Goal: Transaction & Acquisition: Purchase product/service

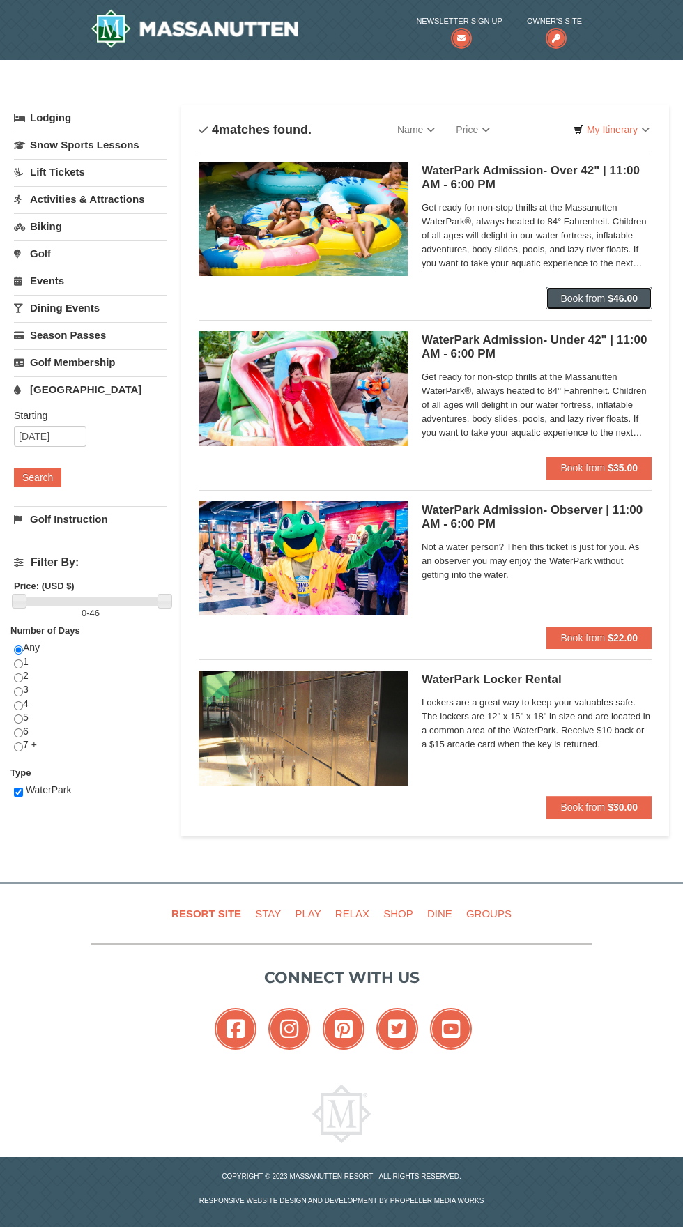
click at [622, 298] on strong "$46.00" at bounding box center [623, 298] width 30 height 11
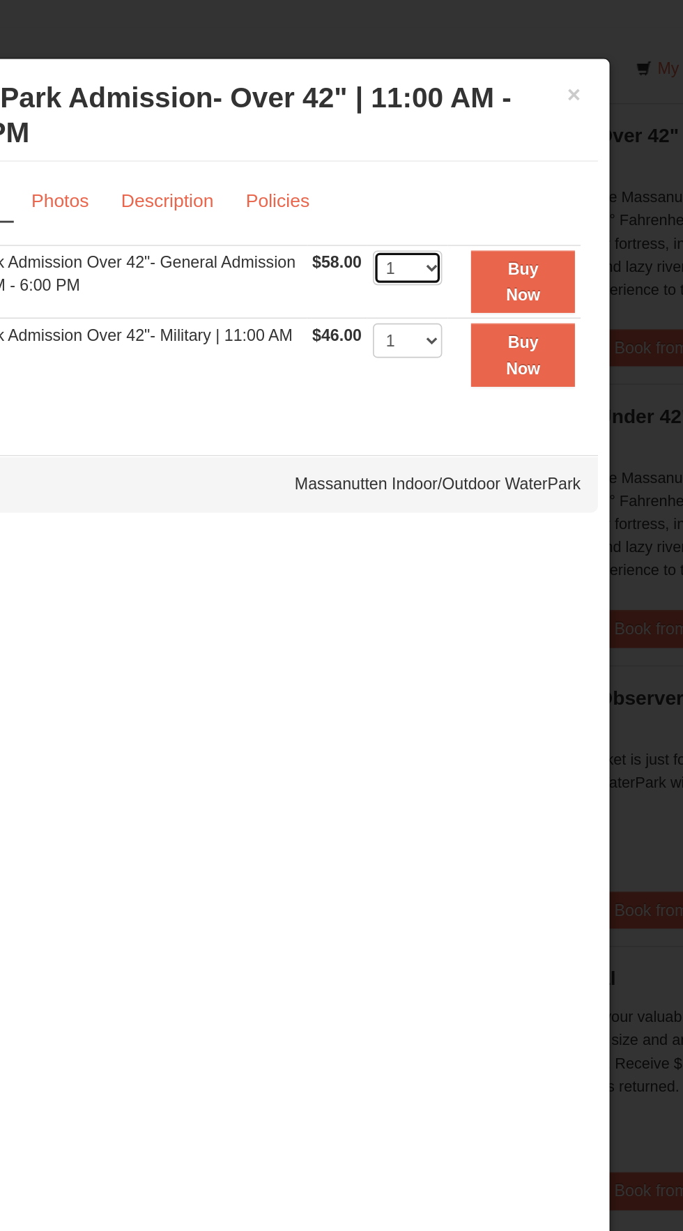
click at [445, 261] on select "1 2 3 4 5 6 7 8 9 10 11 12 13 14 15 16 17 18 19 20 21 22" at bounding box center [436, 250] width 42 height 21
select select "5"
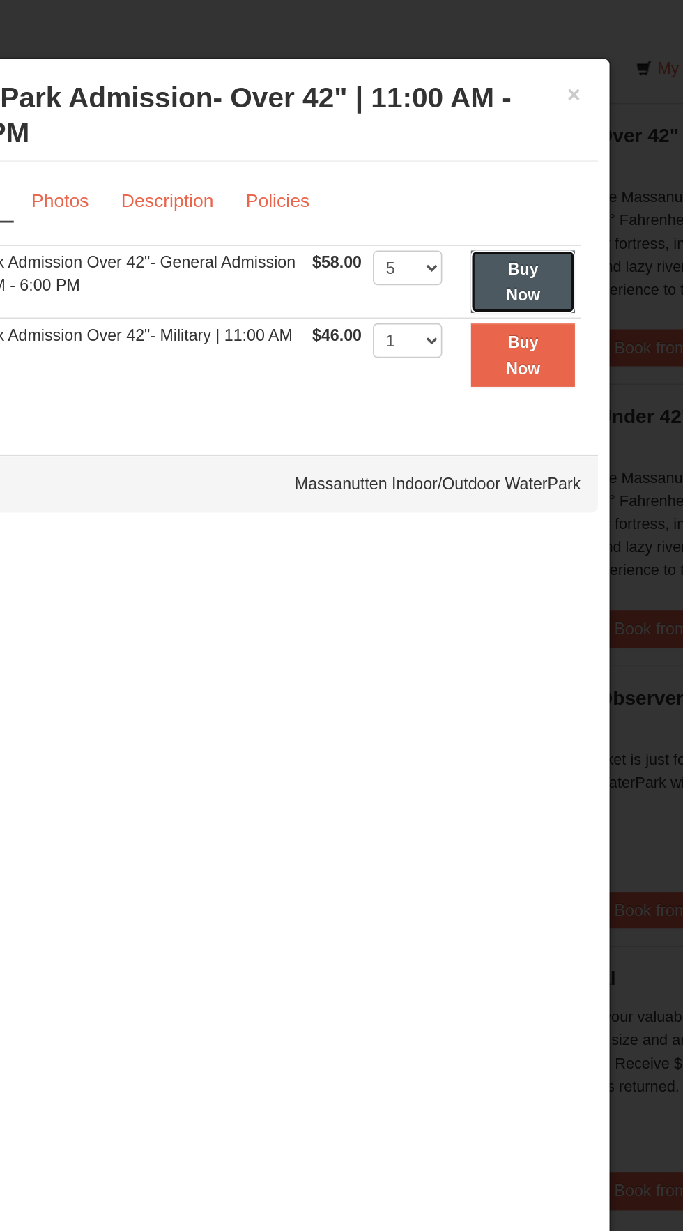
click at [514, 263] on button "Buy Now" at bounding box center [505, 259] width 63 height 38
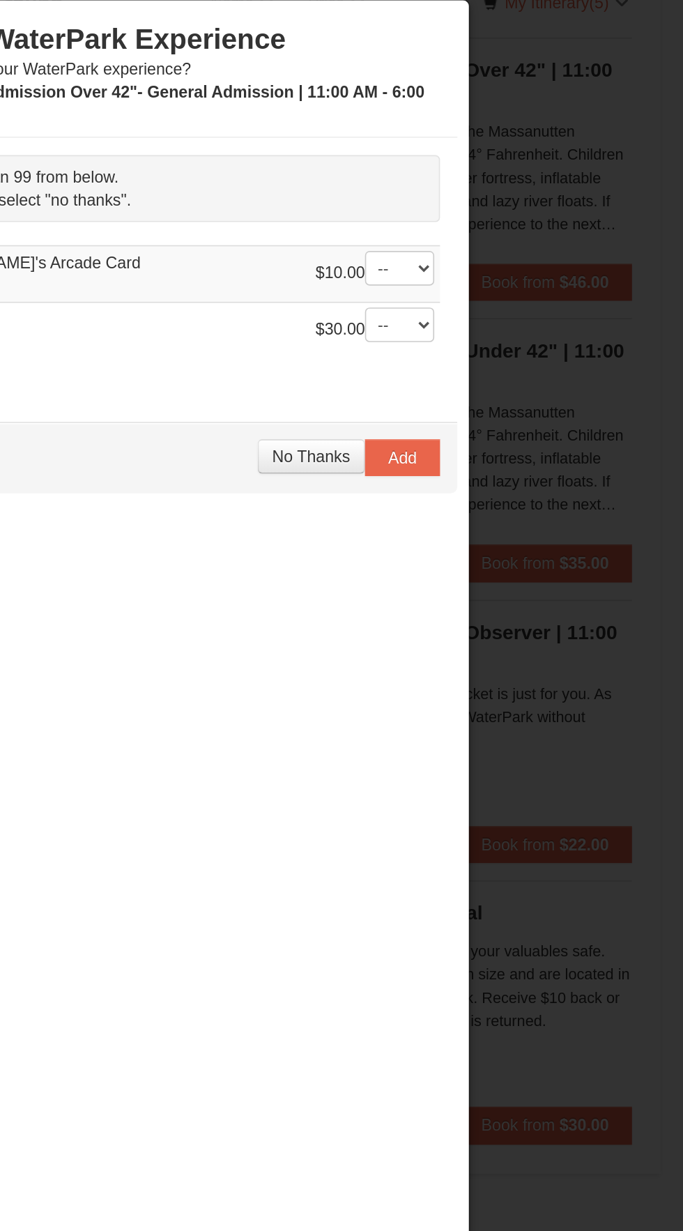
scroll to position [4, 0]
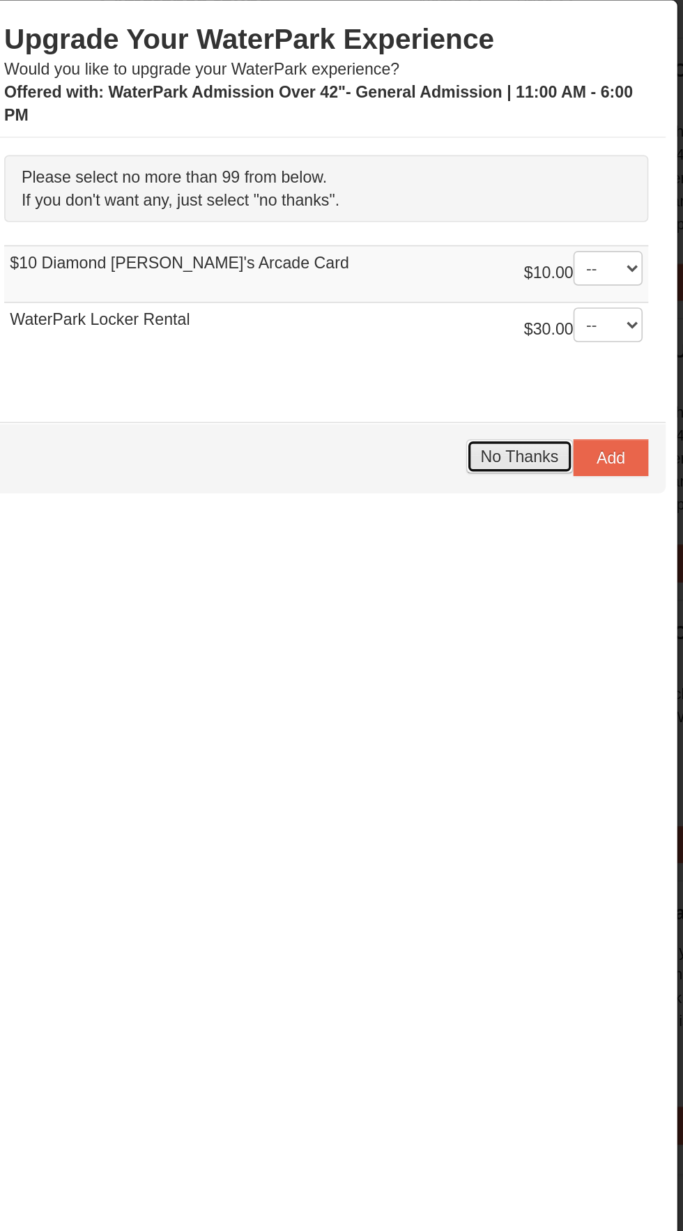
click at [454, 394] on span "No Thanks" at bounding box center [458, 399] width 47 height 11
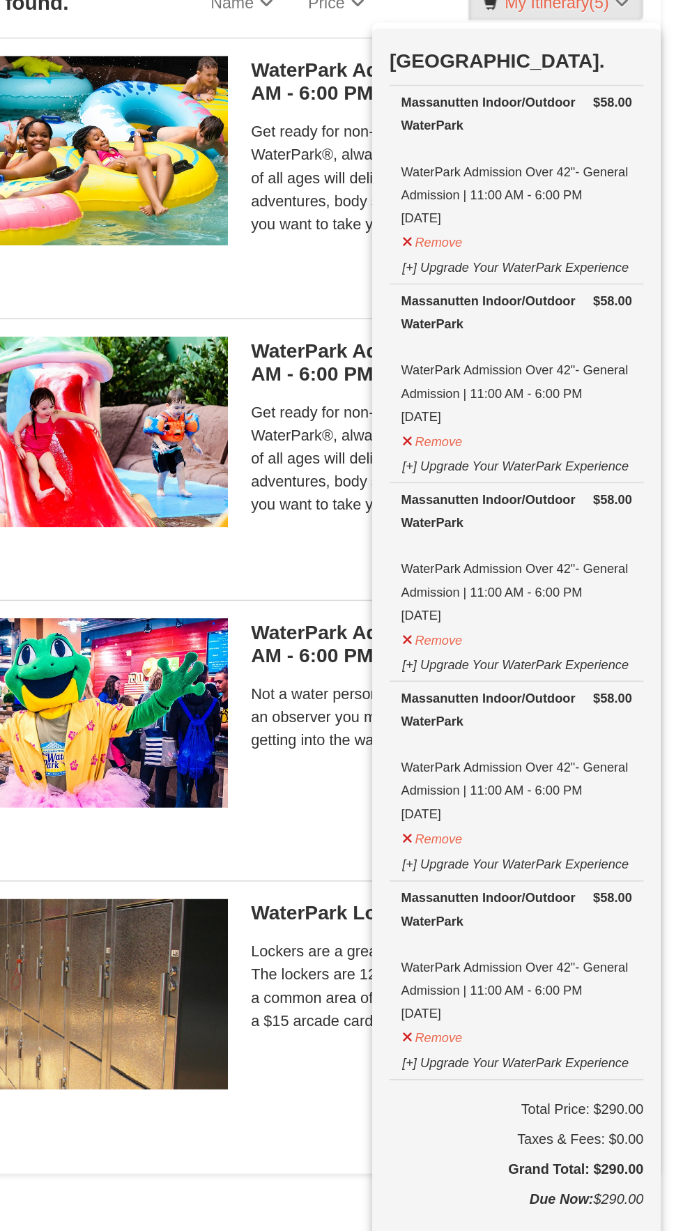
scroll to position [0, 0]
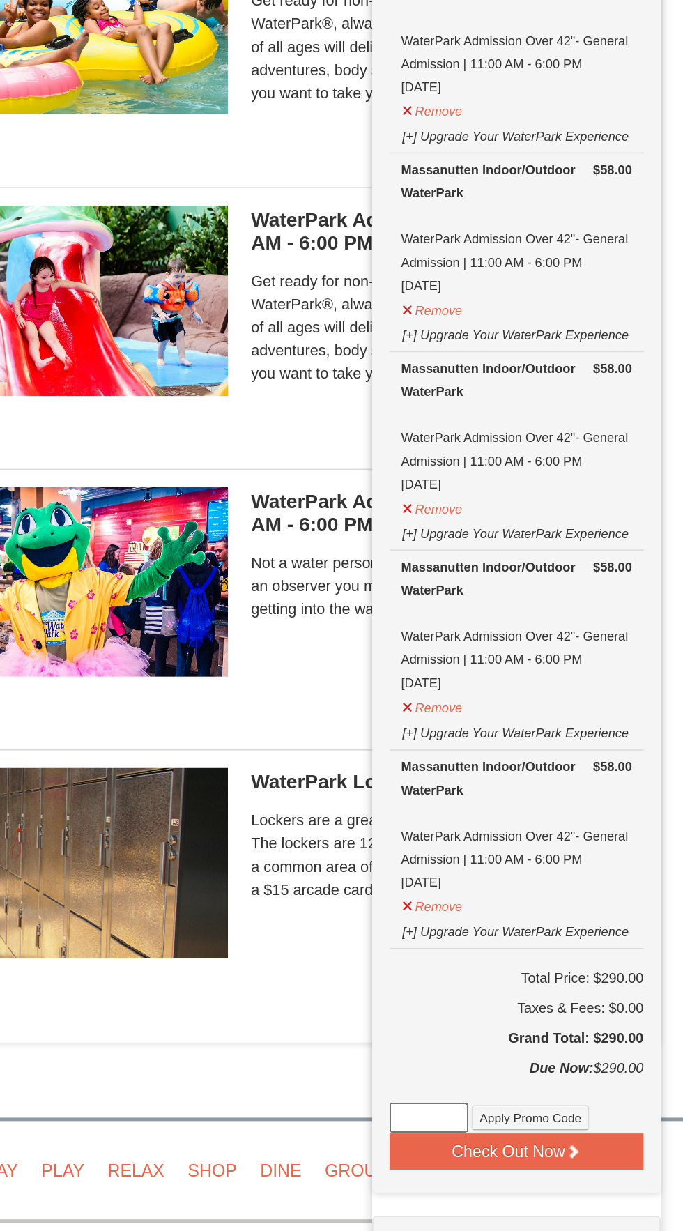
click at [545, 879] on input at bounding box center [528, 881] width 47 height 18
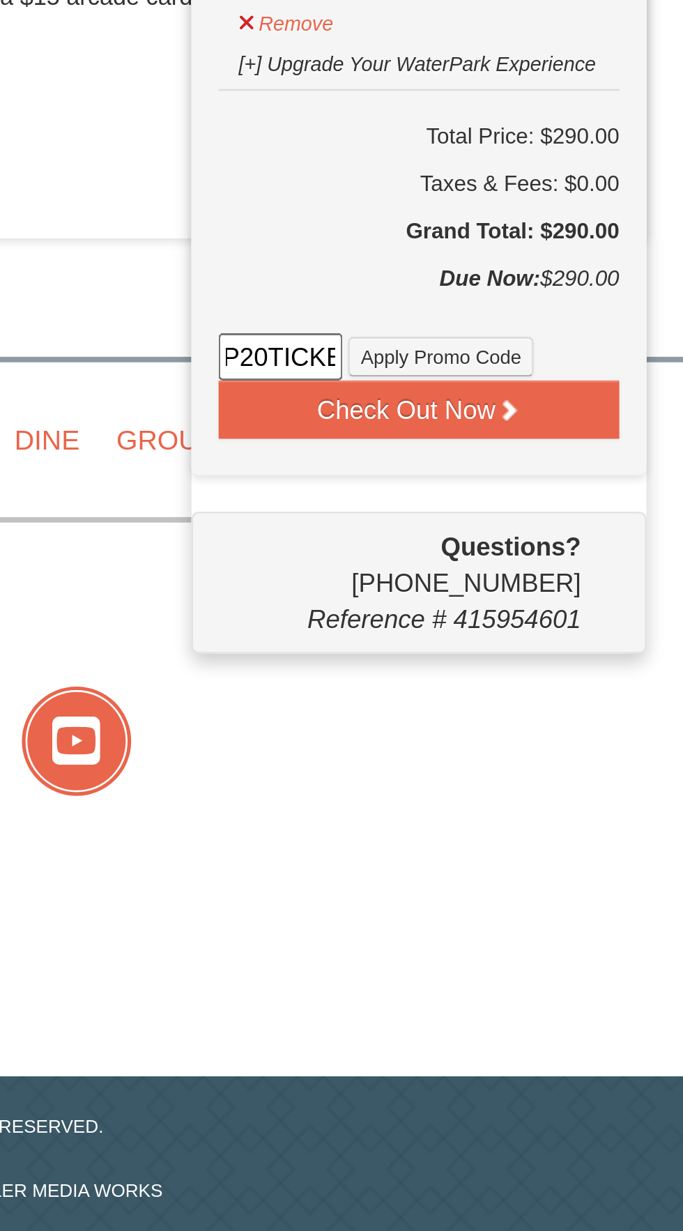
scroll to position [0, 16]
click at [603, 874] on button "Apply Promo Code" at bounding box center [590, 881] width 71 height 15
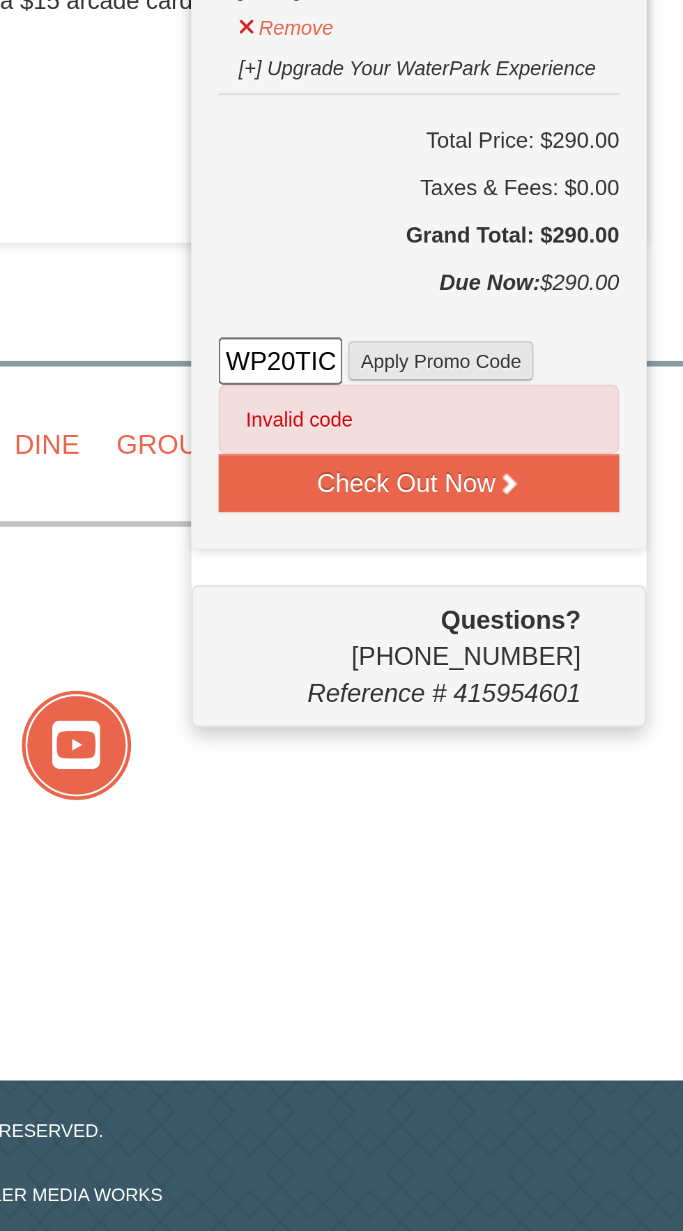
scroll to position [0, 0]
click at [541, 877] on input "WP20TICKET" at bounding box center [528, 881] width 47 height 18
click at [557, 874] on button "Apply Promo Code" at bounding box center [590, 881] width 71 height 15
click at [546, 876] on input "WP20TICKET" at bounding box center [528, 881] width 47 height 18
click at [538, 872] on input "KET" at bounding box center [528, 881] width 47 height 18
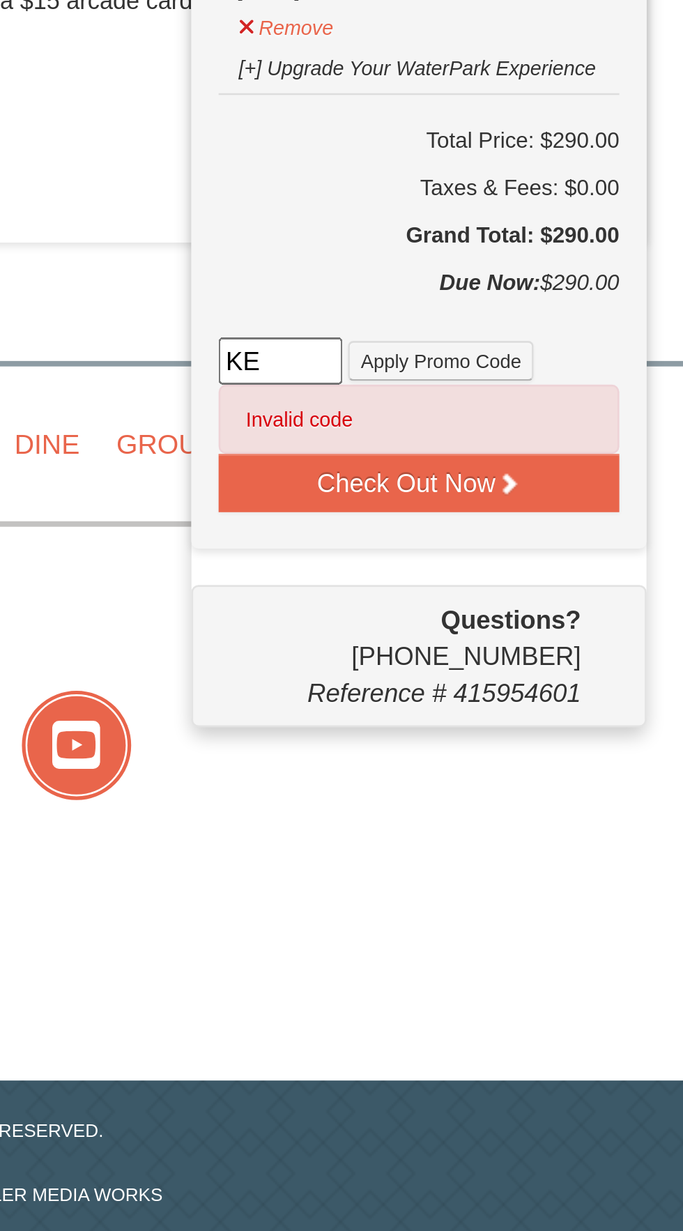
type input "K"
type input "WP20TICKET"
click at [605, 876] on button "Apply Promo Code" at bounding box center [590, 881] width 71 height 15
